Goal: Contribute content: Contribute content

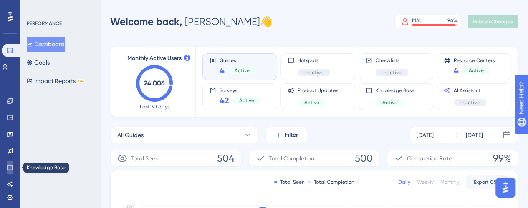
click at [9, 172] on link at bounding box center [10, 167] width 7 height 13
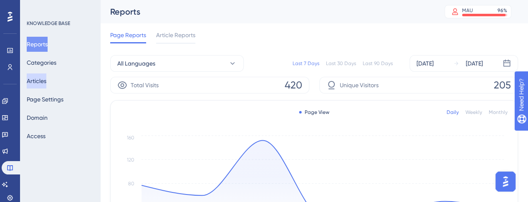
click at [46, 83] on button "Articles" at bounding box center [37, 80] width 20 height 15
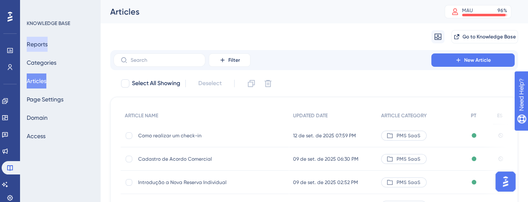
click at [47, 48] on button "Reports" at bounding box center [37, 44] width 21 height 15
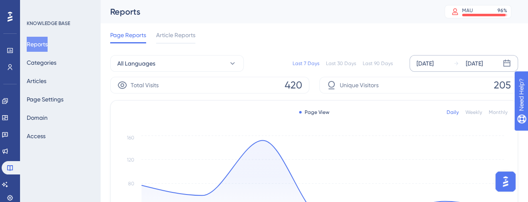
click at [427, 67] on div "[DATE]" at bounding box center [425, 63] width 17 height 10
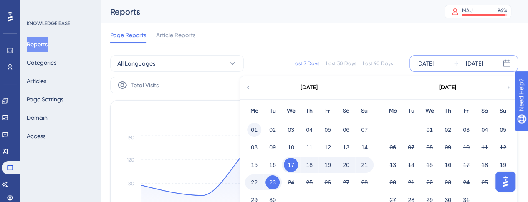
click at [255, 132] on button "01" at bounding box center [254, 130] width 14 height 14
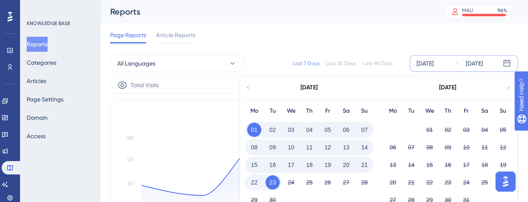
scroll to position [42, 0]
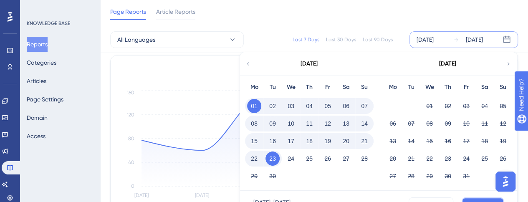
click at [476, 199] on button "Apply" at bounding box center [483, 204] width 42 height 13
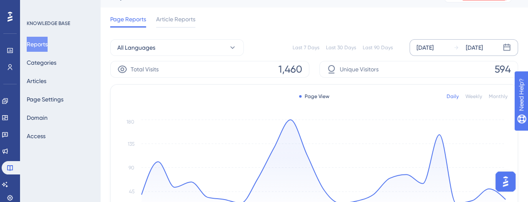
scroll to position [4, 0]
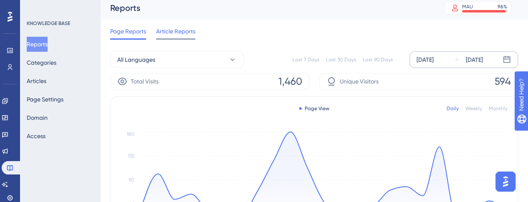
click at [175, 34] on span "Article Reports" at bounding box center [175, 31] width 39 height 10
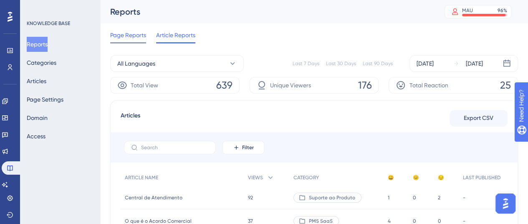
click at [127, 38] on span "Page Reports" at bounding box center [128, 35] width 36 height 10
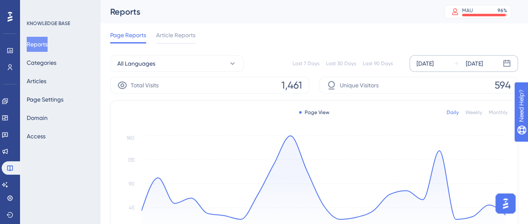
click at [434, 66] on div "Sep 01 2025" at bounding box center [425, 63] width 17 height 10
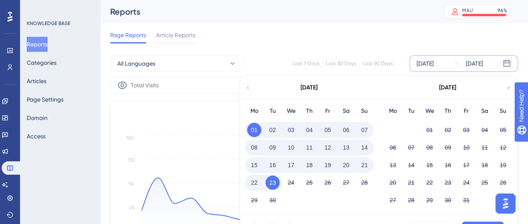
click at [430, 64] on div "Sep 01 2025" at bounding box center [425, 63] width 17 height 10
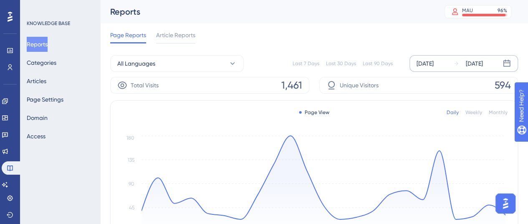
click at [434, 62] on div "Sep 01 2025" at bounding box center [425, 63] width 17 height 10
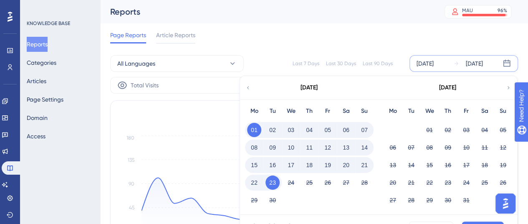
click at [253, 130] on button "01" at bounding box center [254, 130] width 14 height 14
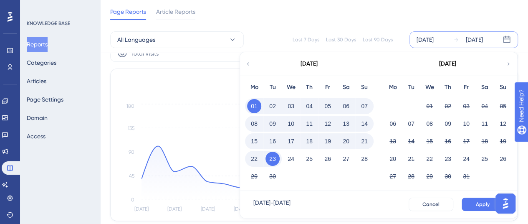
scroll to position [42, 0]
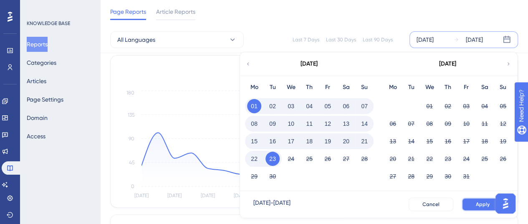
click at [479, 205] on span "Apply" at bounding box center [483, 204] width 14 height 7
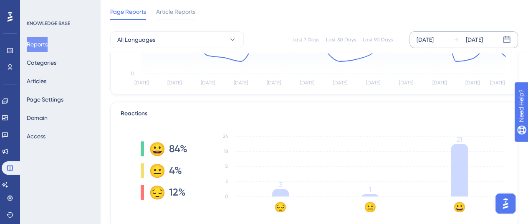
scroll to position [167, 0]
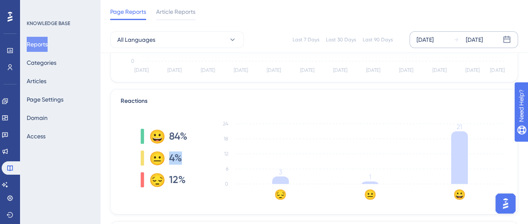
drag, startPoint x: 170, startPoint y: 157, endPoint x: 180, endPoint y: 153, distance: 10.9
click at [180, 153] on div "😐 4%" at bounding box center [164, 157] width 47 height 15
drag, startPoint x: 168, startPoint y: 178, endPoint x: 184, endPoint y: 179, distance: 15.9
click at [184, 179] on div "😔 12%" at bounding box center [164, 179] width 47 height 15
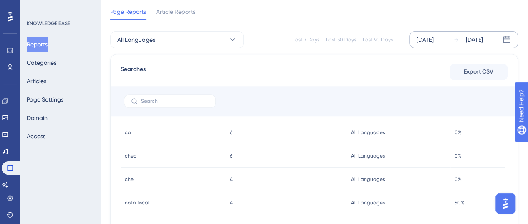
scroll to position [441, 0]
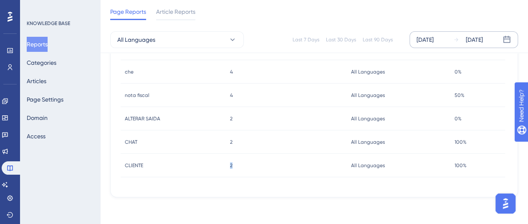
drag, startPoint x: 230, startPoint y: 163, endPoint x: 235, endPoint y: 162, distance: 4.3
click at [235, 162] on div "2 2" at bounding box center [287, 165] width 122 height 23
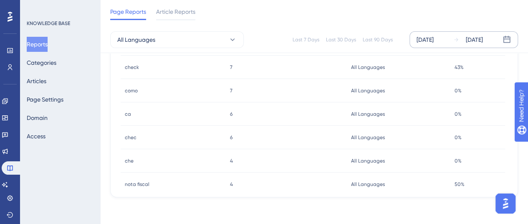
scroll to position [316, 0]
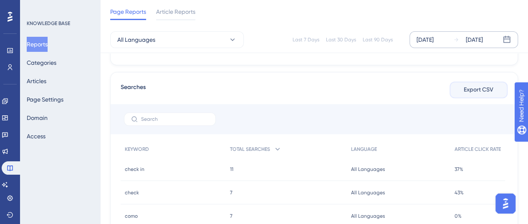
click at [477, 87] on span "Export CSV" at bounding box center [479, 90] width 30 height 10
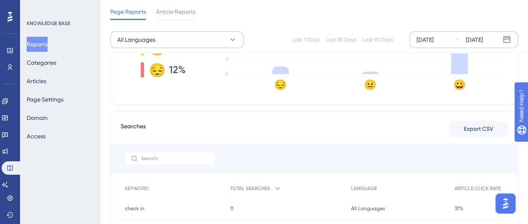
scroll to position [191, 0]
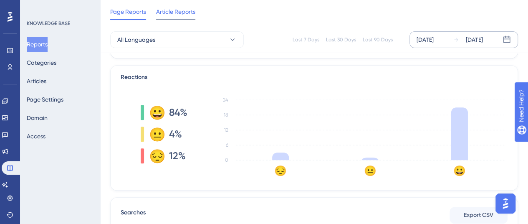
click at [178, 14] on span "Article Reports" at bounding box center [175, 12] width 39 height 10
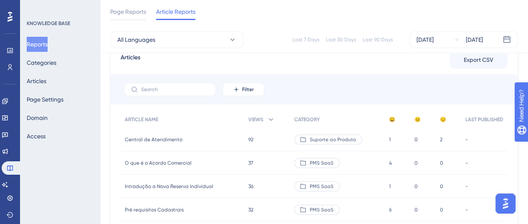
scroll to position [42, 0]
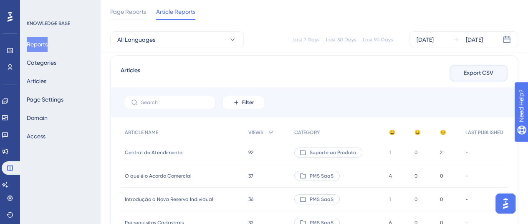
click at [479, 73] on span "Export CSV" at bounding box center [479, 73] width 30 height 10
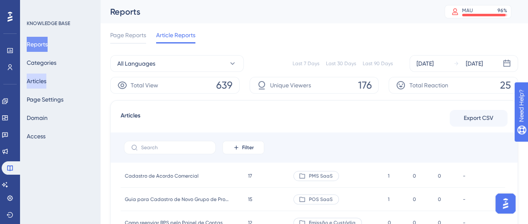
click at [46, 78] on button "Articles" at bounding box center [37, 80] width 20 height 15
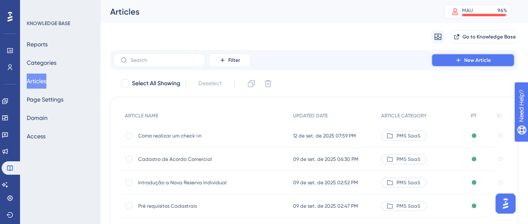
click at [459, 61] on icon at bounding box center [458, 60] width 7 height 7
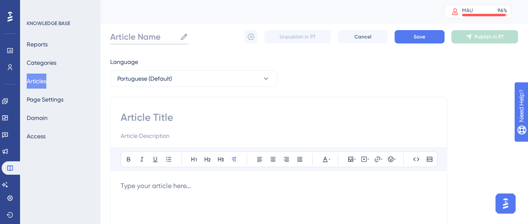
click at [130, 38] on input "Article Name" at bounding box center [143, 37] width 66 height 12
drag, startPoint x: 156, startPoint y: 34, endPoint x: 110, endPoint y: 35, distance: 45.9
click at [110, 35] on input "Novo artigo" at bounding box center [141, 37] width 62 height 12
type input "Novo artigo"
click at [154, 113] on input at bounding box center [279, 117] width 317 height 13
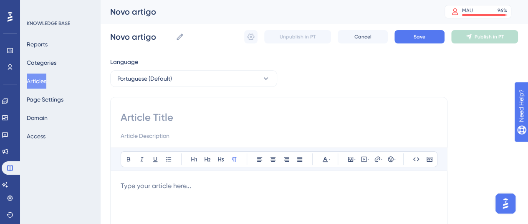
paste input "Novo artigo"
type input "Novo artigo"
